Goal: Information Seeking & Learning: Check status

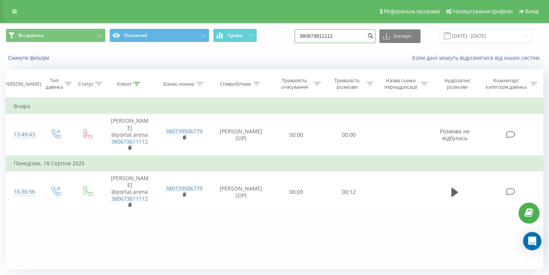
click at [333, 43] on input "380673611112" at bounding box center [335, 36] width 81 height 14
paste input "738992547"
type input "380738992547"
click at [374, 37] on icon "submit" at bounding box center [370, 34] width 6 height 5
